Goal: Transaction & Acquisition: Purchase product/service

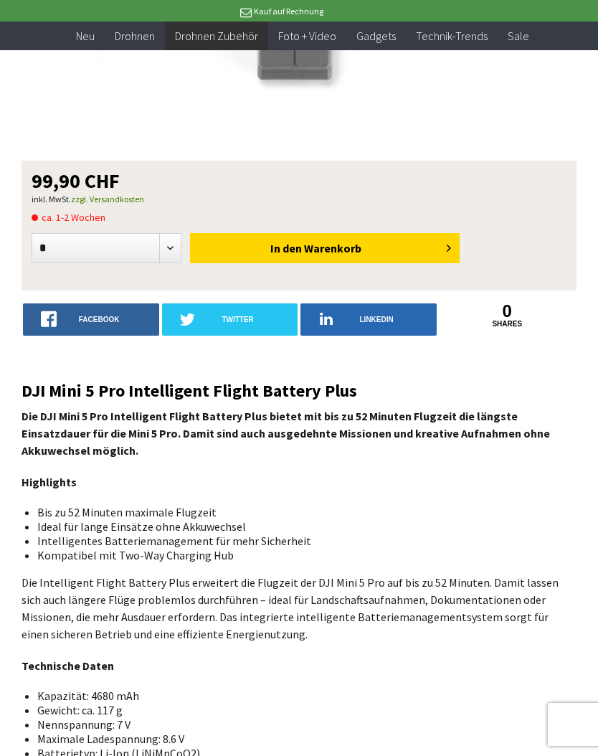
scroll to position [328, 0]
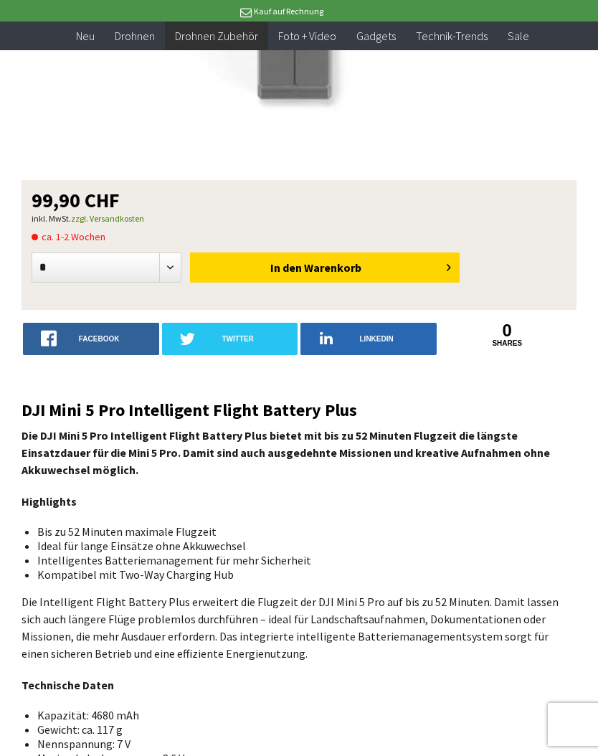
click at [392, 270] on button "In den Warenkorb" at bounding box center [325, 268] width 270 height 30
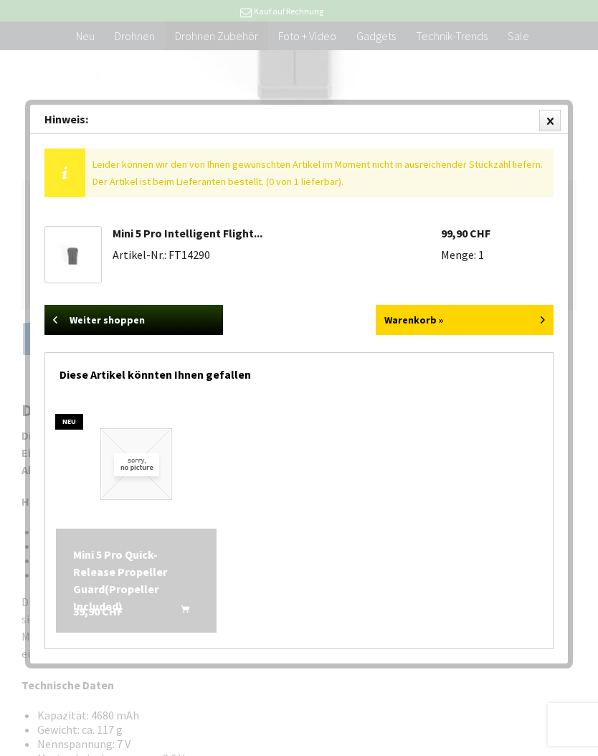
click at [486, 322] on link "Warenkorb »" at bounding box center [465, 320] width 179 height 30
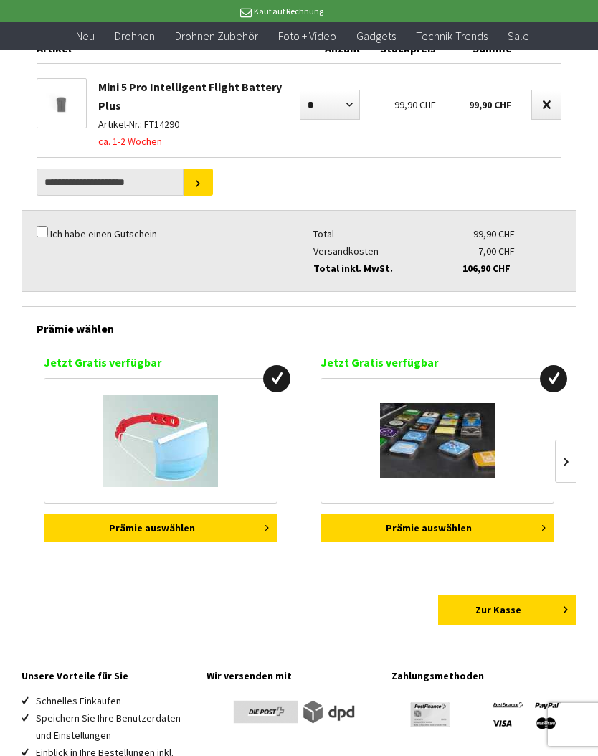
scroll to position [210, 0]
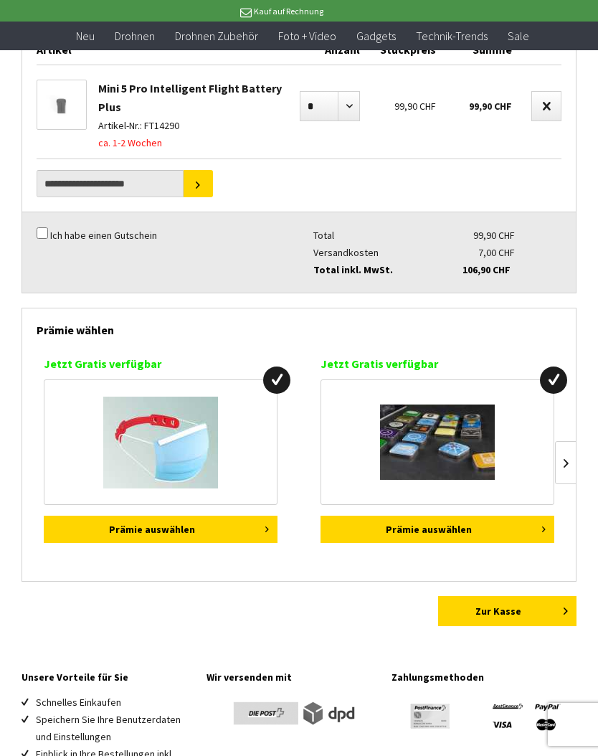
click at [529, 616] on link "Zur Kasse" at bounding box center [507, 611] width 139 height 30
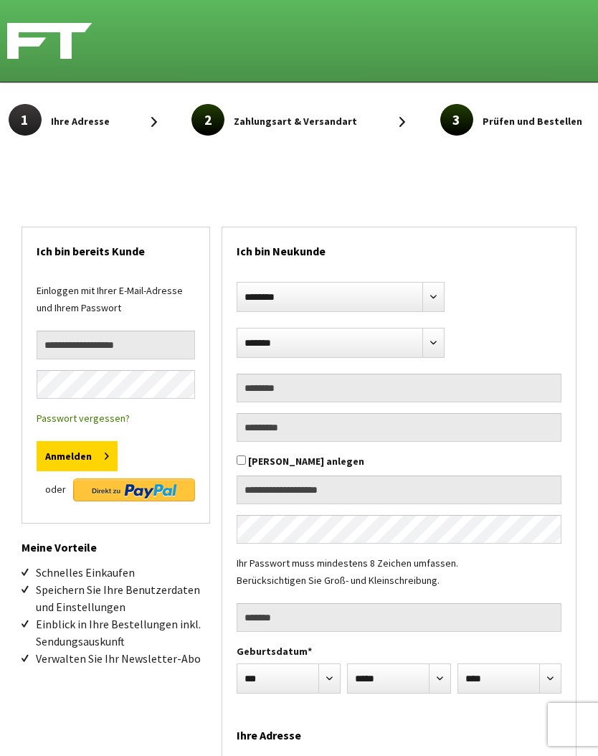
select select "**"
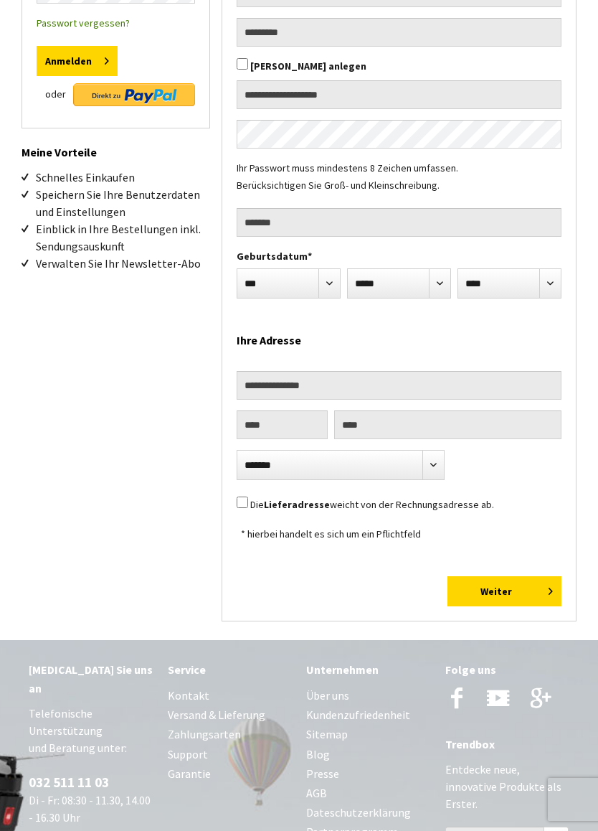
scroll to position [401, 0]
